Goal: Transaction & Acquisition: Book appointment/travel/reservation

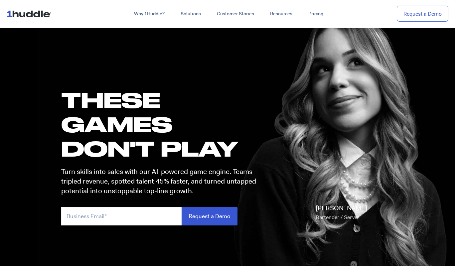
scroll to position [14, 0]
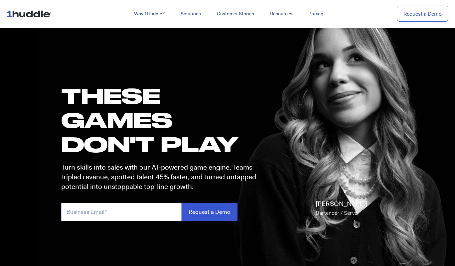
click at [99, 209] on input "email" at bounding box center [121, 212] width 120 height 18
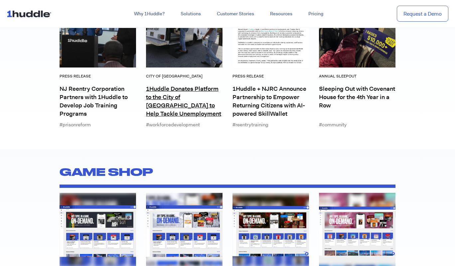
scroll to position [2604, 0]
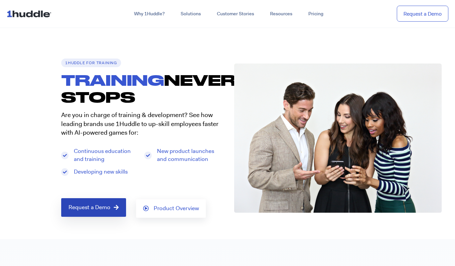
click at [109, 208] on span "Request a Demo" at bounding box center [90, 208] width 42 height 6
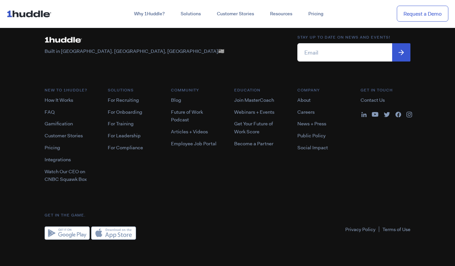
scroll to position [542, 0]
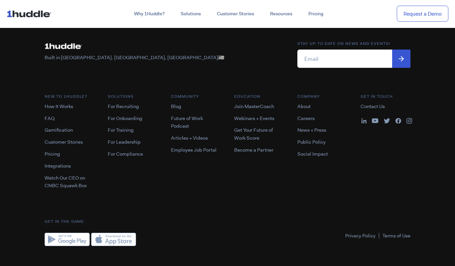
click at [55, 239] on img at bounding box center [67, 239] width 45 height 13
click at [111, 239] on img at bounding box center [113, 239] width 45 height 13
